Goal: Task Accomplishment & Management: Complete application form

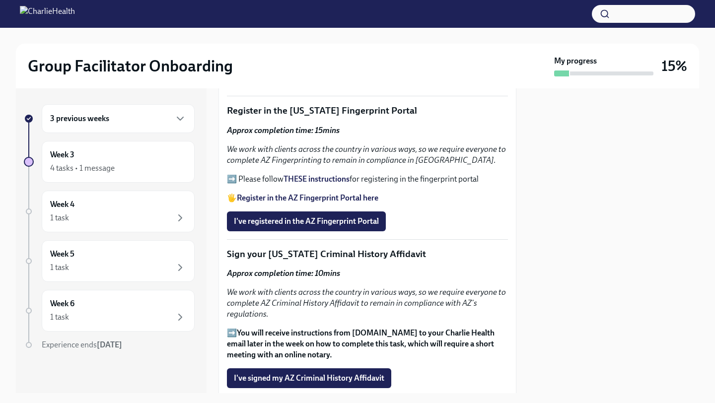
scroll to position [1160, 0]
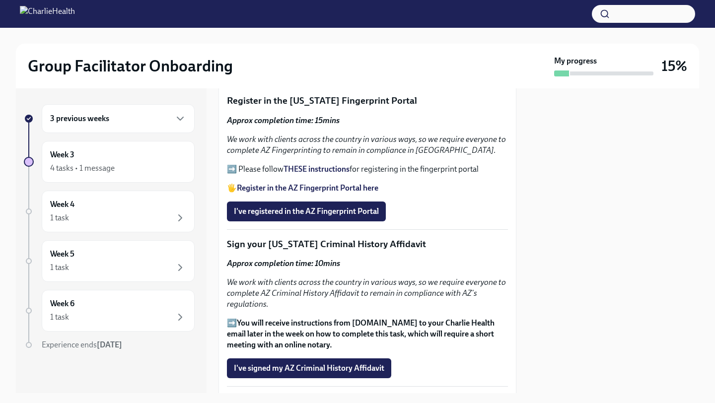
click at [311, 171] on strong "THESE instructions" at bounding box center [317, 168] width 66 height 9
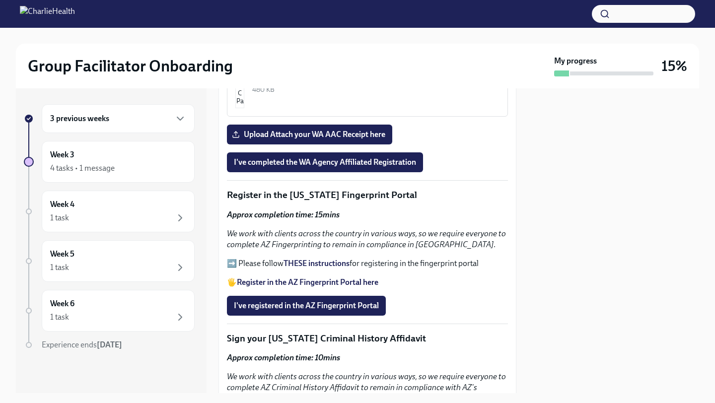
scroll to position [1062, 0]
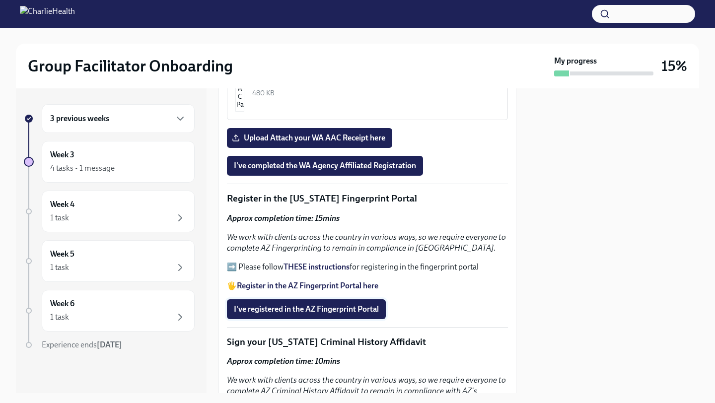
click at [381, 310] on button "I've registered in the AZ Fingerprint Portal" at bounding box center [306, 309] width 159 height 20
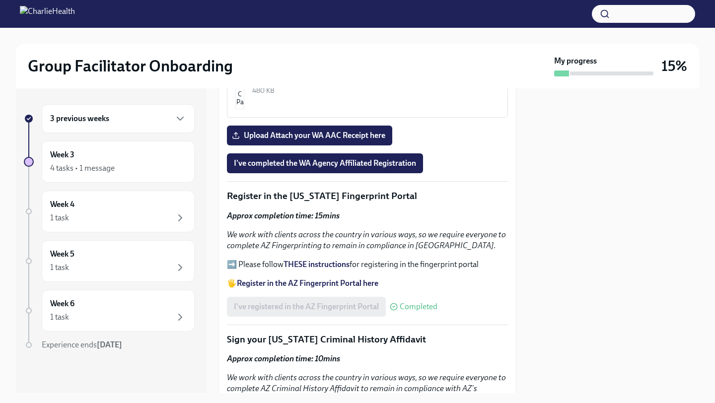
scroll to position [1101, 0]
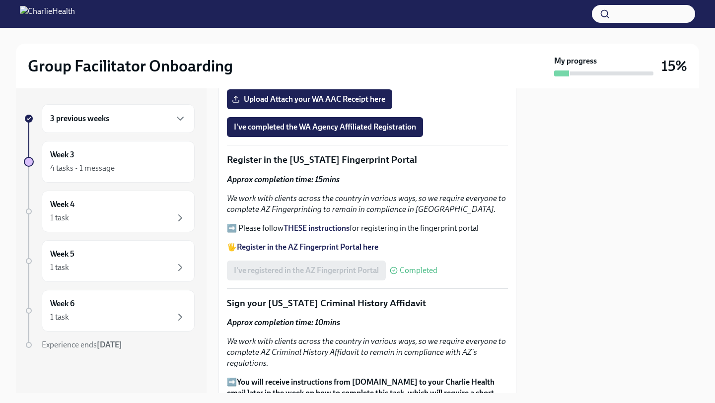
click at [323, 248] on strong "Register in the AZ Fingerprint Portal here" at bounding box center [308, 246] width 142 height 9
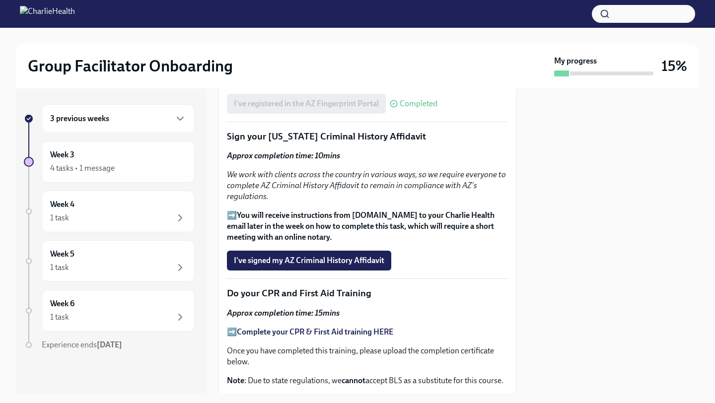
scroll to position [1268, 0]
click at [274, 256] on span "I've signed my AZ Criminal History Affidavit" at bounding box center [309, 260] width 150 height 10
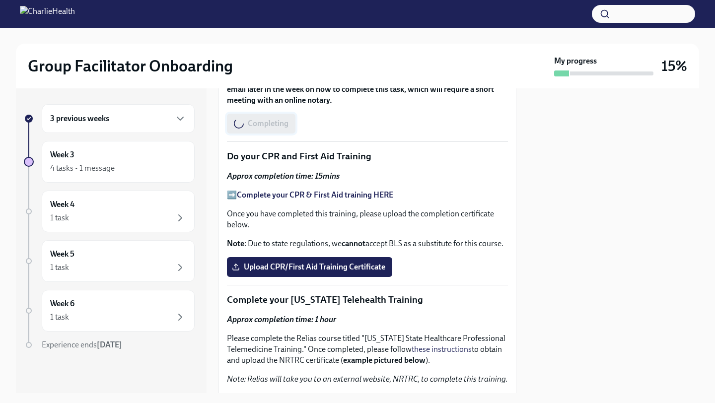
scroll to position [1411, 0]
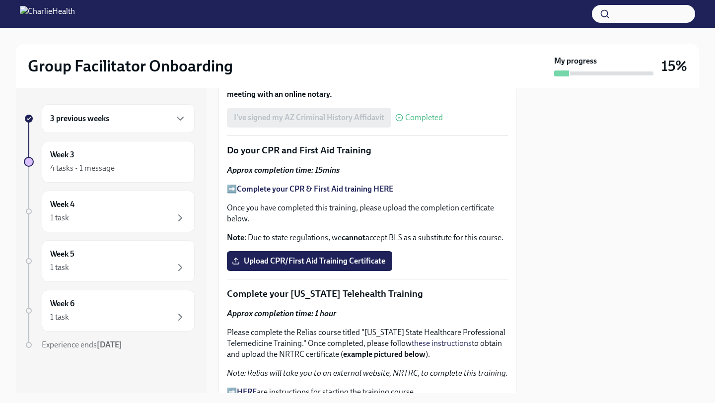
click at [278, 188] on strong "Complete your CPR & First Aid training HERE" at bounding box center [315, 188] width 156 height 9
click at [349, 257] on span "Upload CPR/First Aid Training Certificate" at bounding box center [309, 261] width 151 height 10
click at [0, 0] on input "Upload CPR/First Aid Training Certificate" at bounding box center [0, 0] width 0 height 0
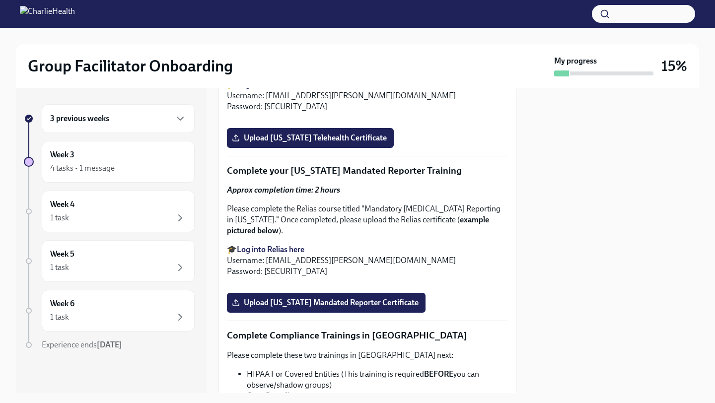
scroll to position [1750, 0]
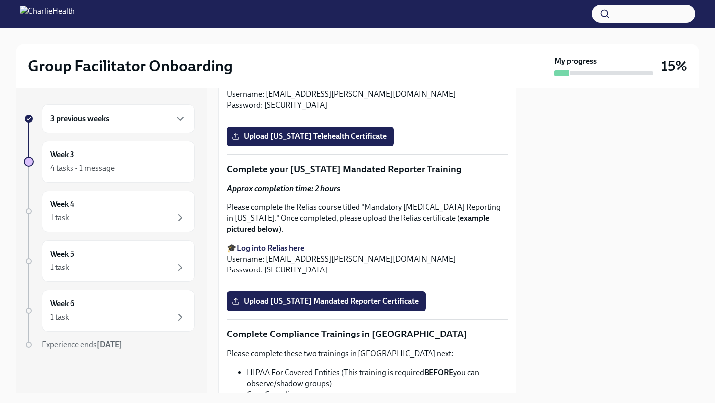
click at [17, 391] on div "3 previous weeks Week 3 4 tasks • 1 message Week 4 1 task Week 5 1 task Week 6 …" at bounding box center [111, 240] width 191 height 305
click at [24, 388] on div at bounding box center [109, 375] width 171 height 32
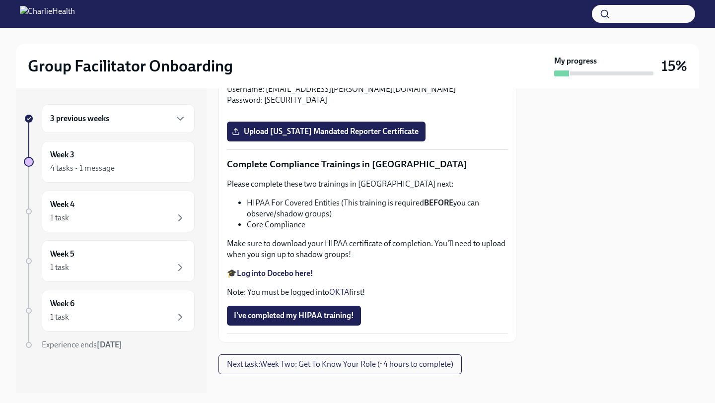
scroll to position [1919, 0]
click at [287, 83] on strong "Log into Relias here" at bounding box center [271, 78] width 68 height 9
click at [281, 106] on p "🎓 Log into Relias here Username: [EMAIL_ADDRESS][PERSON_NAME][DOMAIN_NAME] Pass…" at bounding box center [367, 89] width 281 height 33
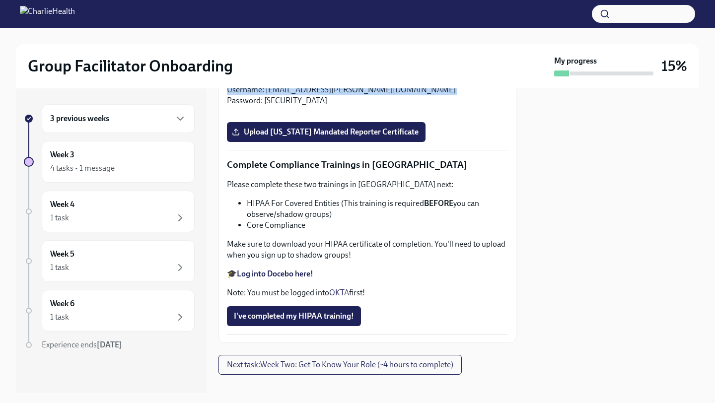
click at [281, 106] on p "🎓 Log into Relias here Username: [EMAIL_ADDRESS][PERSON_NAME][DOMAIN_NAME] Pass…" at bounding box center [367, 89] width 281 height 33
click at [277, 106] on p "🎓 Log into Relias here Username: [EMAIL_ADDRESS][PERSON_NAME][DOMAIN_NAME] Pass…" at bounding box center [367, 89] width 281 height 33
drag, startPoint x: 264, startPoint y: 307, endPoint x: 401, endPoint y: 311, distance: 137.1
click at [401, 106] on p "🎓 Log into Relias here Username: [EMAIL_ADDRESS][PERSON_NAME][DOMAIN_NAME] Pass…" at bounding box center [367, 89] width 281 height 33
copy p "[EMAIL_ADDRESS][PERSON_NAME][DOMAIN_NAME]"
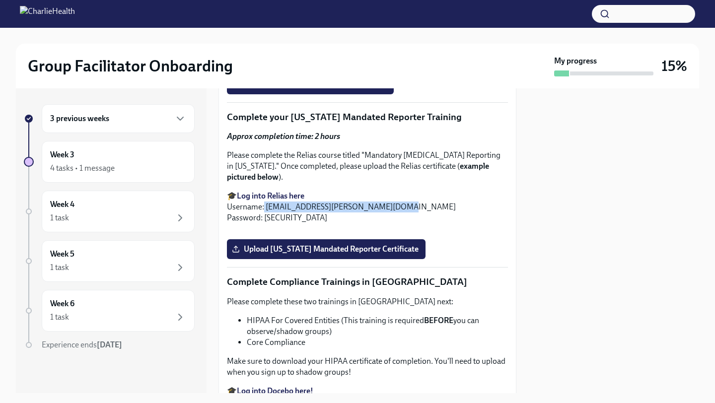
scroll to position [1802, 0]
click at [298, 89] on span "Upload [US_STATE] Telehealth Certificate" at bounding box center [310, 84] width 153 height 10
click at [0, 0] on input "Upload [US_STATE] Telehealth Certificate" at bounding box center [0, 0] width 0 height 0
click at [376, 89] on span "Upload [US_STATE] Telehealth Certificate" at bounding box center [310, 84] width 153 height 10
click at [0, 0] on input "Upload [US_STATE] Telehealth Certificate" at bounding box center [0, 0] width 0 height 0
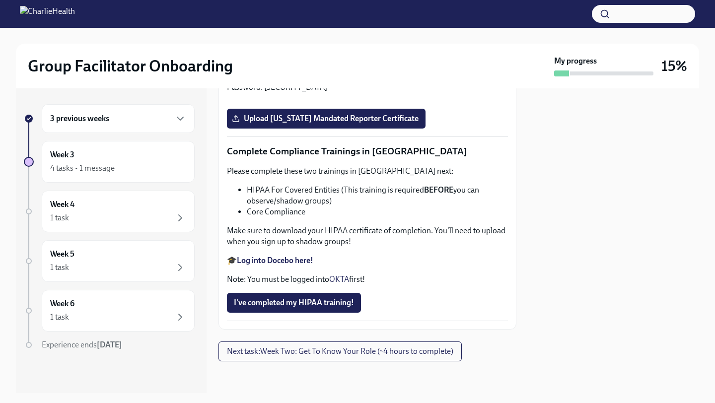
scroll to position [2173, 0]
click at [366, 124] on span "Upload [US_STATE] Mandated Reporter Certificate" at bounding box center [326, 119] width 185 height 10
click at [0, 0] on input "Upload [US_STATE] Mandated Reporter Certificate" at bounding box center [0, 0] width 0 height 0
click at [292, 265] on strong "Log into Docebo here!" at bounding box center [275, 260] width 76 height 9
